Goal: Communication & Community: Ask a question

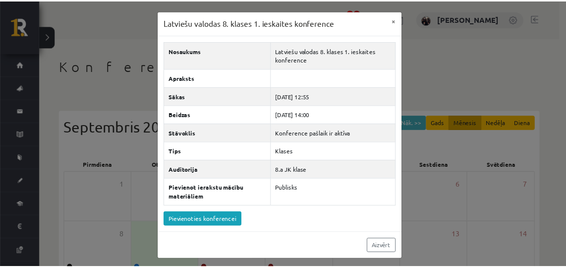
scroll to position [99, 0]
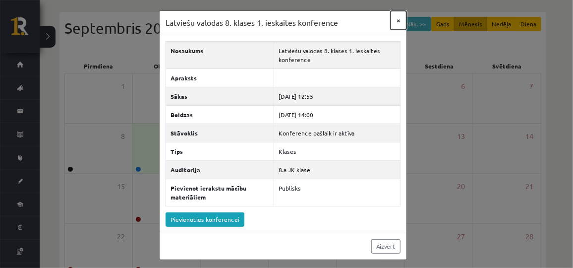
click at [395, 18] on button "×" at bounding box center [398, 20] width 16 height 19
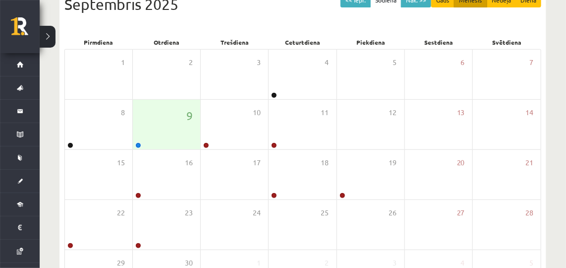
scroll to position [112, 0]
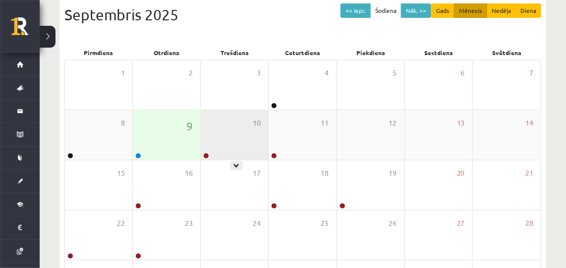
click at [216, 126] on div "10" at bounding box center [234, 135] width 67 height 50
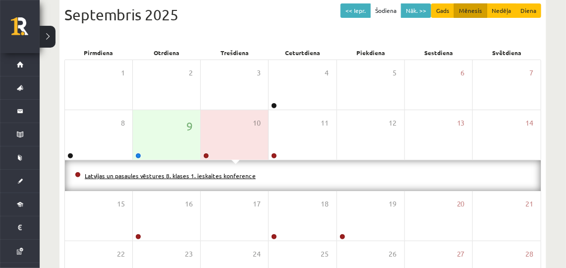
click at [182, 173] on link "Latvijas un pasaules vēstures 8. klases 1. ieskaites konference" at bounding box center [170, 175] width 171 height 8
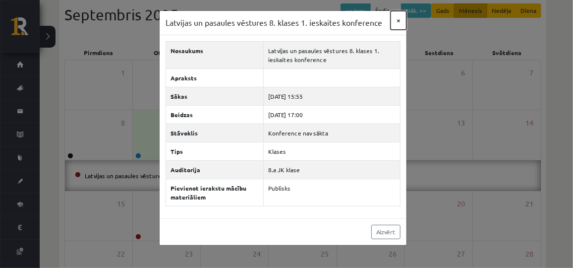
click at [396, 21] on button "×" at bounding box center [398, 20] width 16 height 19
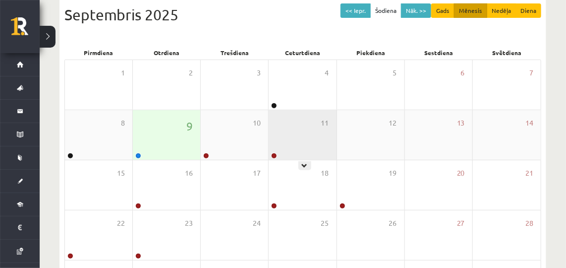
click at [293, 134] on div "11" at bounding box center [302, 135] width 67 height 50
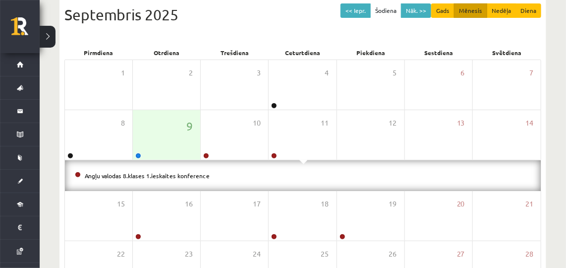
click at [161, 170] on li "Angļu valodas 8.klases 1.ieskaites konference" at bounding box center [303, 175] width 456 height 11
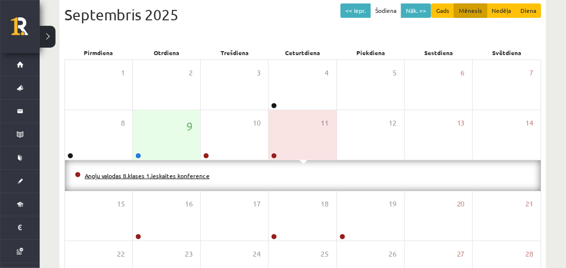
click at [163, 172] on link "Angļu valodas 8.klases 1.ieskaites konference" at bounding box center [147, 175] width 125 height 8
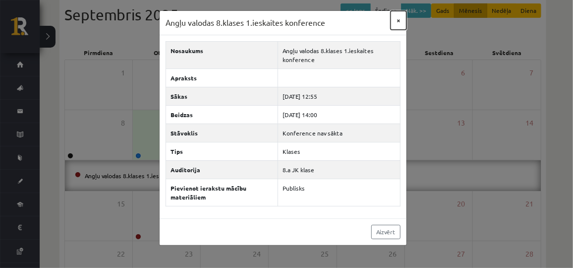
click at [398, 23] on button "×" at bounding box center [398, 20] width 16 height 19
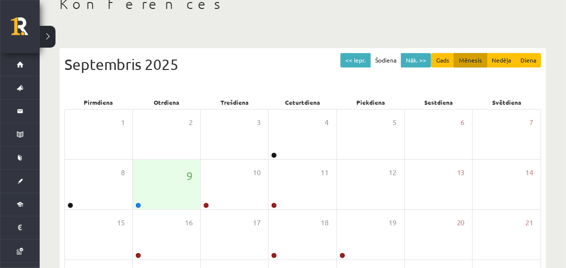
scroll to position [0, 0]
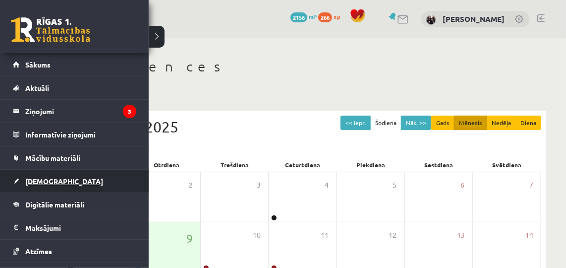
click at [47, 182] on span "[DEMOGRAPHIC_DATA]" at bounding box center [64, 180] width 78 height 9
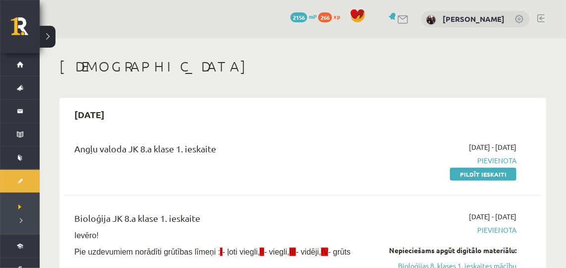
click at [541, 15] on link at bounding box center [540, 18] width 7 height 8
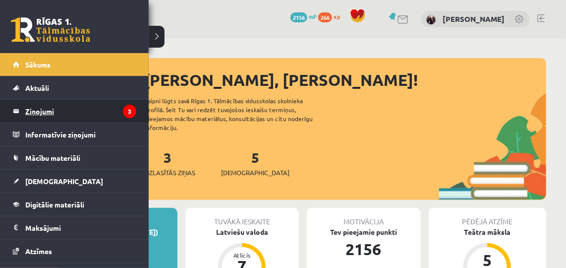
click at [24, 110] on link "Ziņojumi 3" at bounding box center [74, 111] width 123 height 23
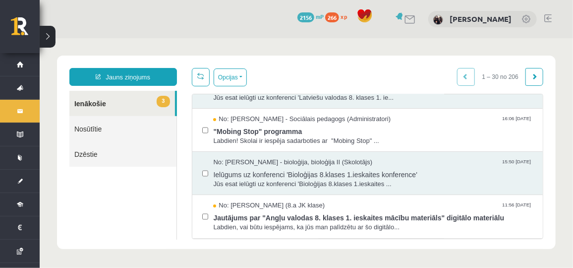
scroll to position [25, 0]
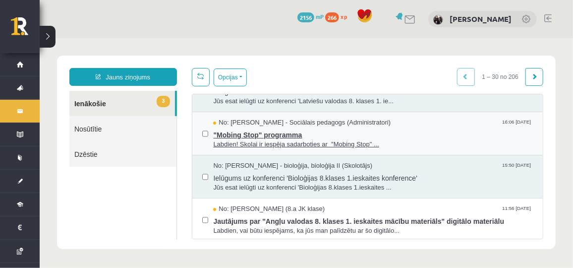
click at [236, 144] on span "Labdien! Skolai ir iespēja sadarboties ar "Mobing Stop" ..." at bounding box center [373, 143] width 320 height 9
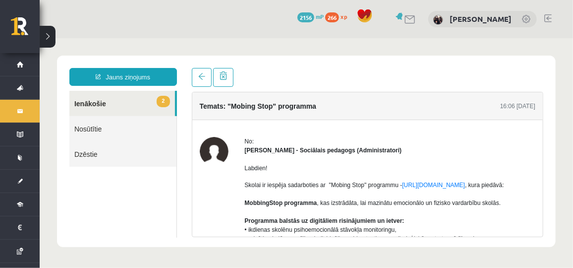
scroll to position [0, 0]
click at [117, 92] on link "2 Ienākošie" at bounding box center [122, 102] width 106 height 25
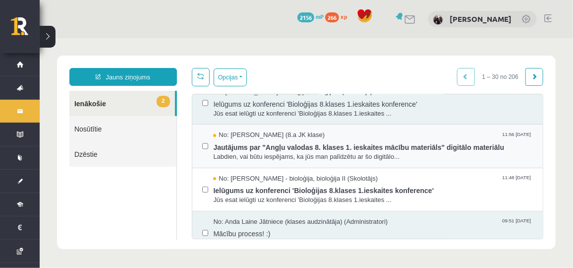
scroll to position [115, 0]
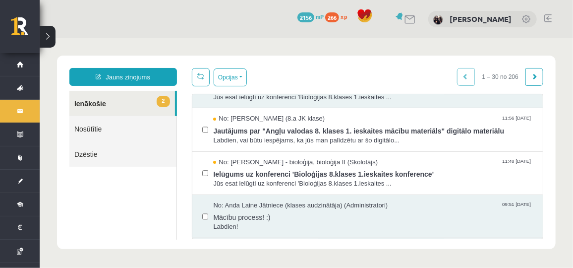
click at [544, 16] on link at bounding box center [547, 18] width 7 height 8
